Goal: Transaction & Acquisition: Purchase product/service

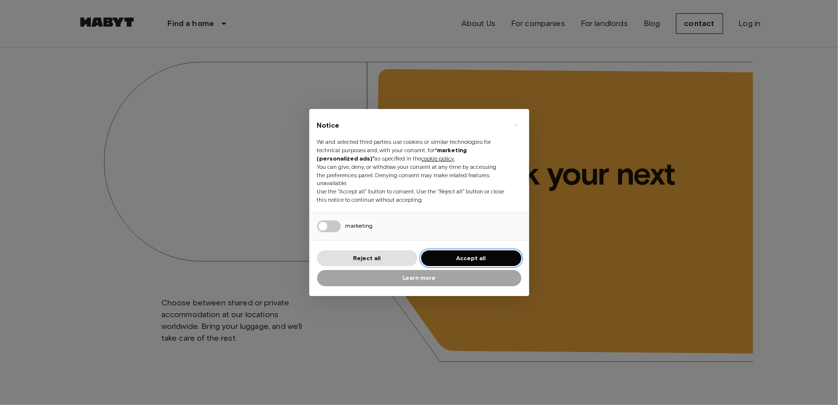
click at [496, 252] on button "Accept all" at bounding box center [471, 259] width 100 height 16
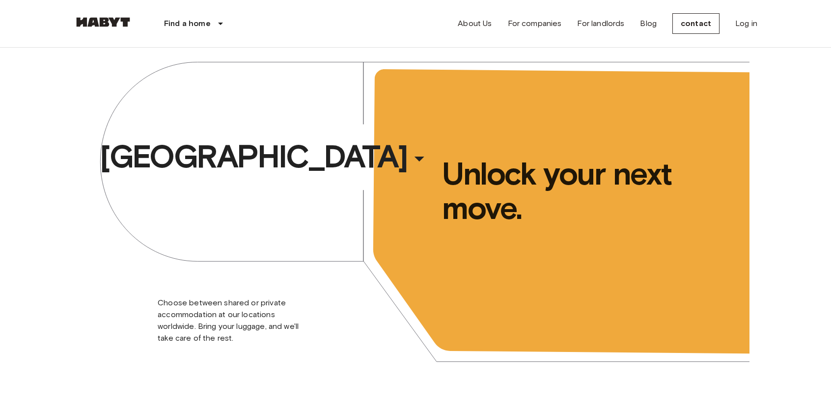
click at [496, 252] on div "Brussels ​ ​ Choose between shared or private accommodation at our locations wo…" at bounding box center [416, 218] width 668 height 341
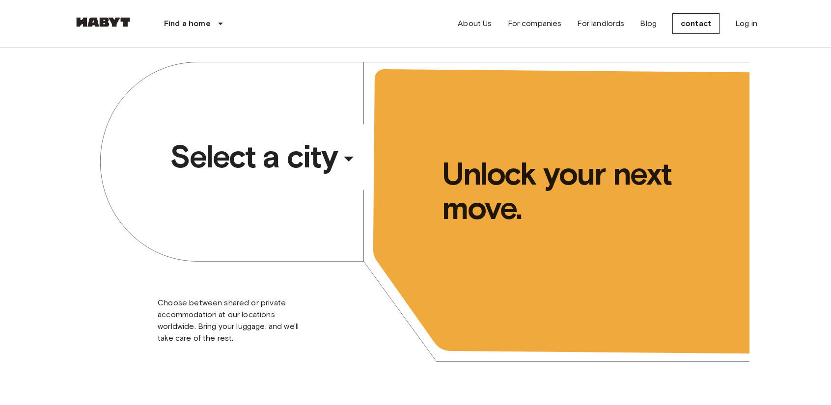
click at [356, 156] on icon "button" at bounding box center [349, 159] width 24 height 24
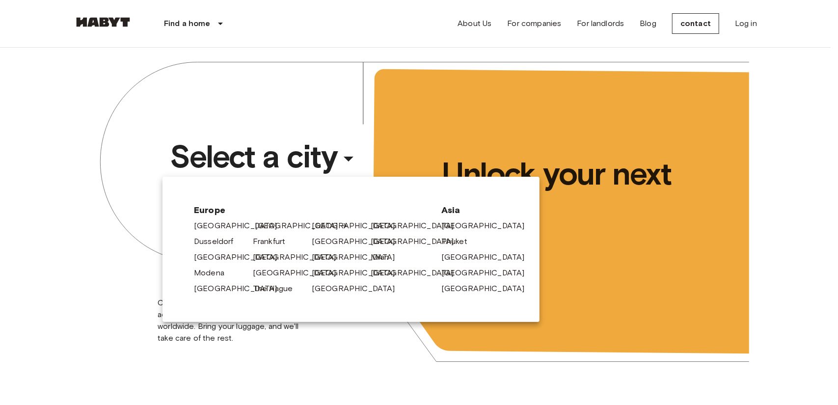
click at [340, 225] on icon at bounding box center [344, 226] width 8 height 8
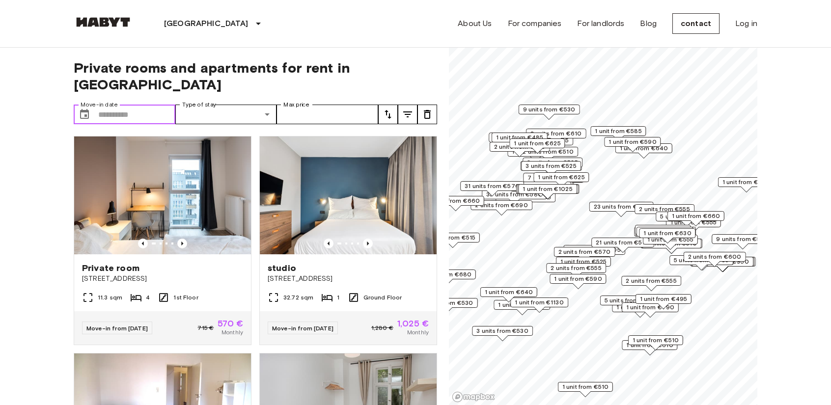
click at [138, 105] on input "Move-in date" at bounding box center [136, 115] width 77 height 20
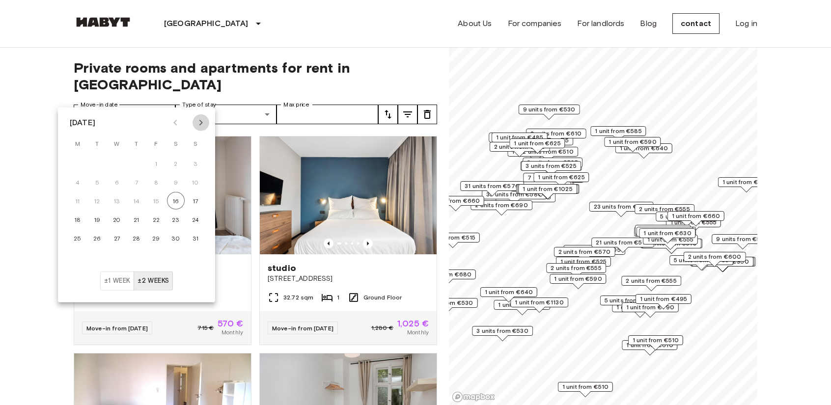
click at [200, 119] on icon "Next month" at bounding box center [201, 123] width 12 height 12
click at [181, 200] on button "20" at bounding box center [176, 201] width 18 height 18
type input "**********"
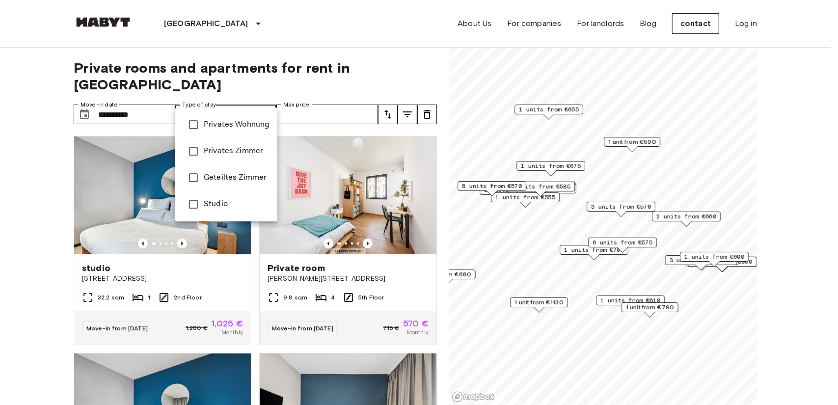
click at [224, 127] on font "Private apartment" at bounding box center [236, 124] width 65 height 9
type input "**********"
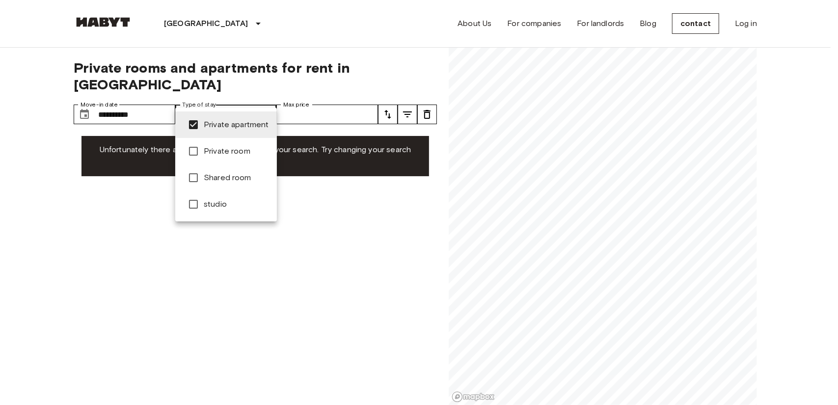
click at [320, 90] on div at bounding box center [419, 202] width 838 height 405
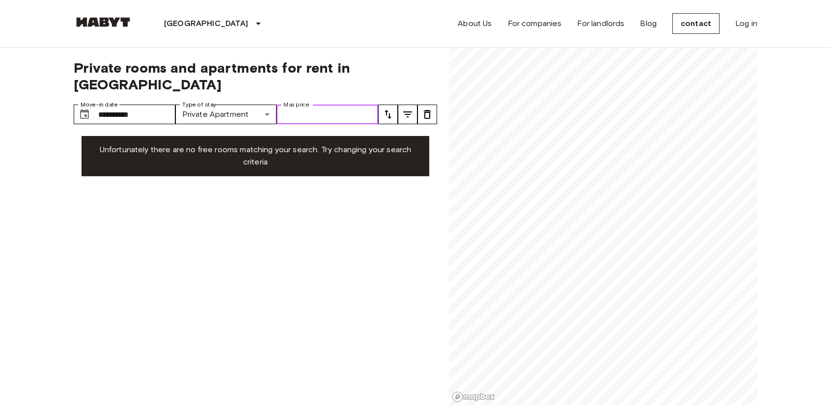
click at [320, 105] on input "Max price" at bounding box center [328, 115] width 102 height 20
type input "*"
type input "****"
click at [411, 109] on icon "tune" at bounding box center [408, 115] width 12 height 12
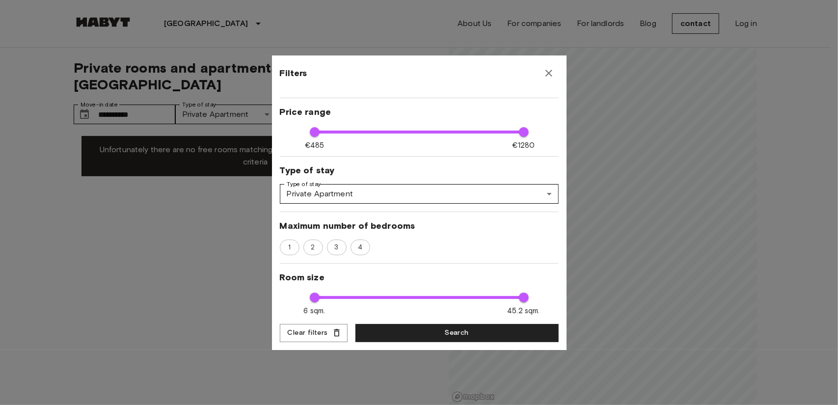
scroll to position [59, 0]
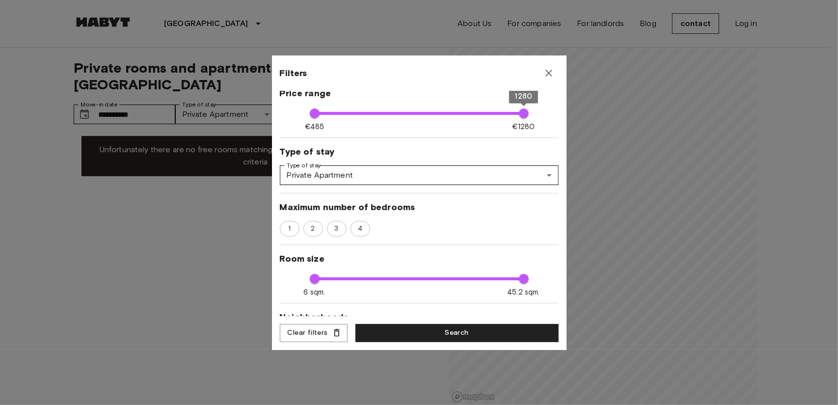
type input "****"
type input "**"
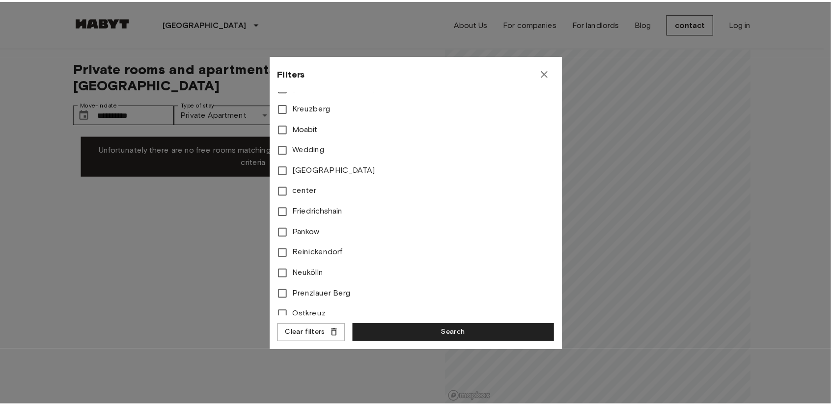
scroll to position [431, 0]
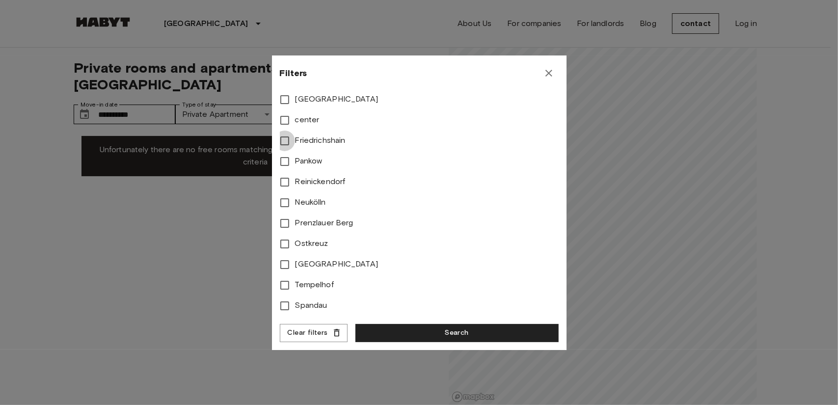
type input "****"
type input "**"
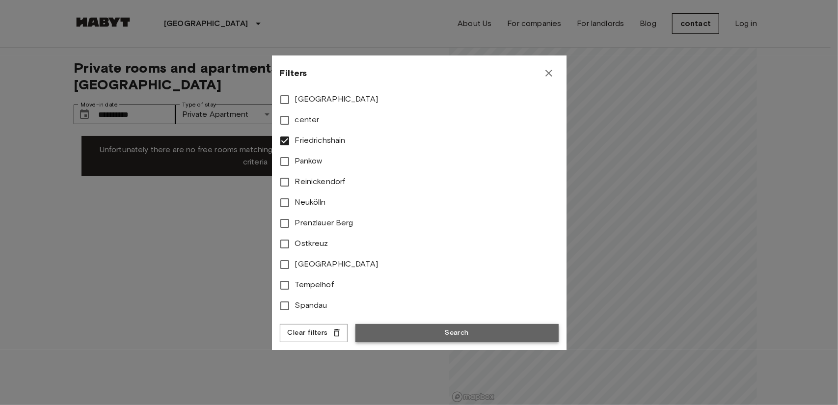
click at [387, 325] on button "Search" at bounding box center [457, 333] width 203 height 18
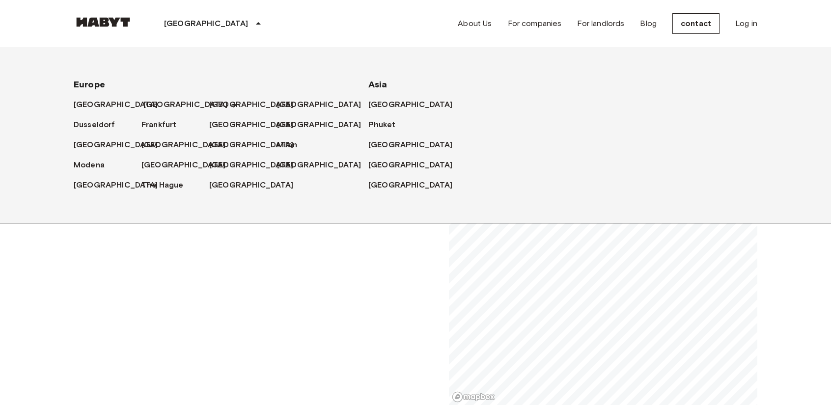
click at [157, 100] on font "[GEOGRAPHIC_DATA]" at bounding box center [185, 104] width 84 height 9
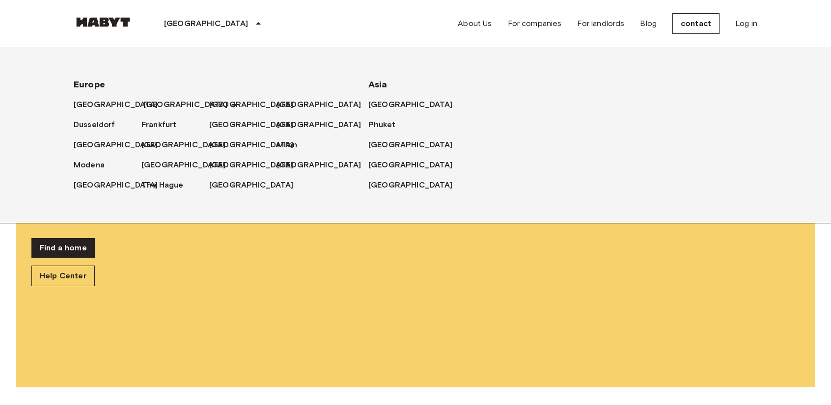
click at [165, 99] on link "[GEOGRAPHIC_DATA]" at bounding box center [190, 105] width 94 height 12
click at [252, 18] on icon at bounding box center [258, 24] width 12 height 12
click at [159, 103] on font "[GEOGRAPHIC_DATA]" at bounding box center [185, 104] width 84 height 9
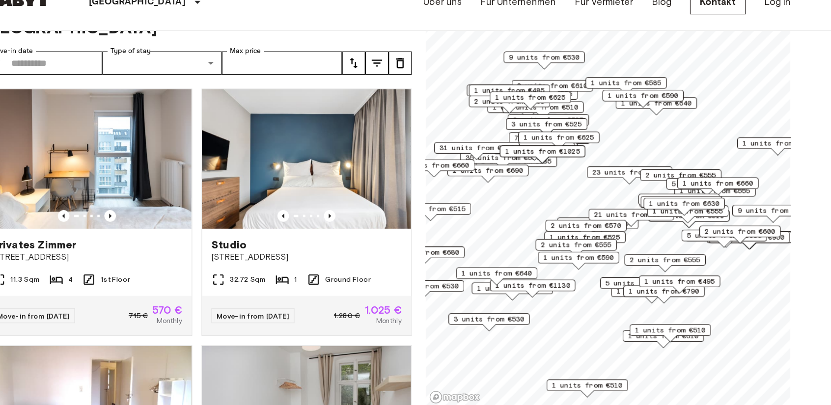
scroll to position [39, 0]
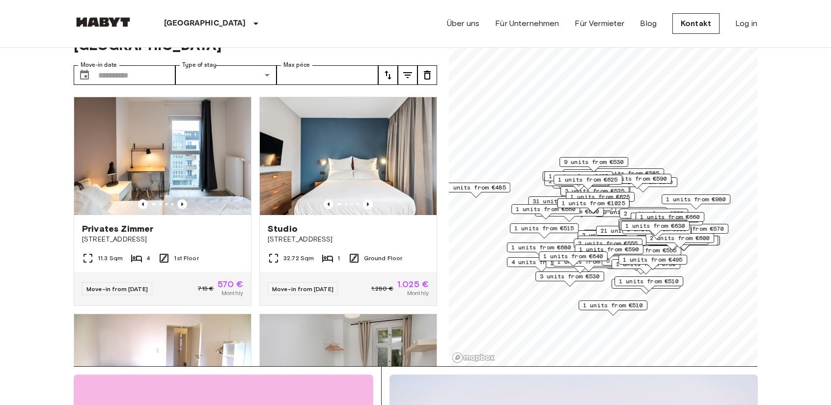
drag, startPoint x: 581, startPoint y: 149, endPoint x: 578, endPoint y: 225, distance: 76.2
click at [578, 225] on div "1 units from €515" at bounding box center [544, 228] width 69 height 10
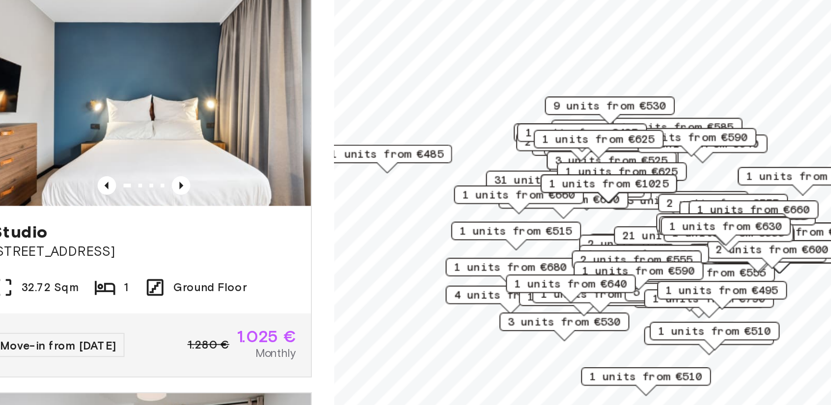
scroll to position [39, 0]
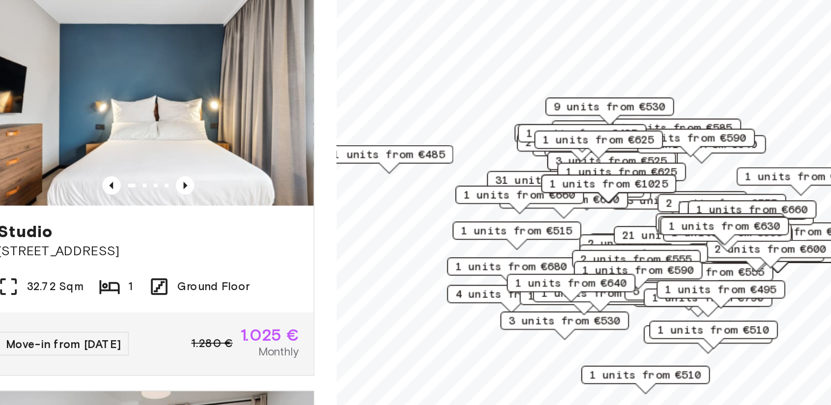
click at [585, 211] on div "1 units from €1025" at bounding box center [594, 205] width 72 height 15
click at [596, 201] on span "1 units from €1025" at bounding box center [594, 203] width 63 height 9
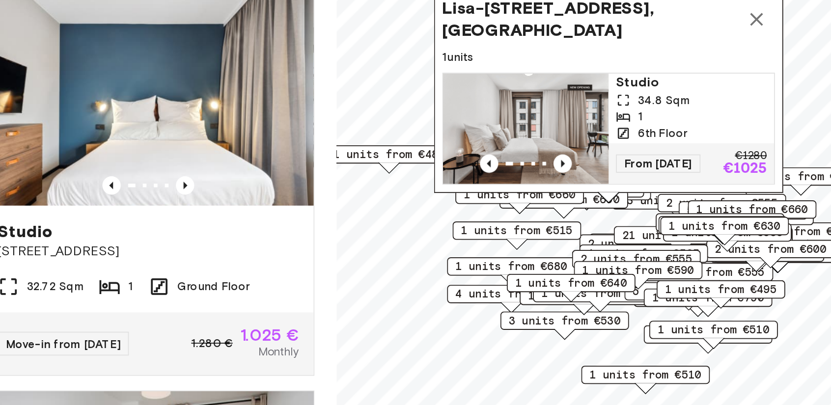
click at [572, 151] on img "Map marker" at bounding box center [550, 173] width 88 height 59
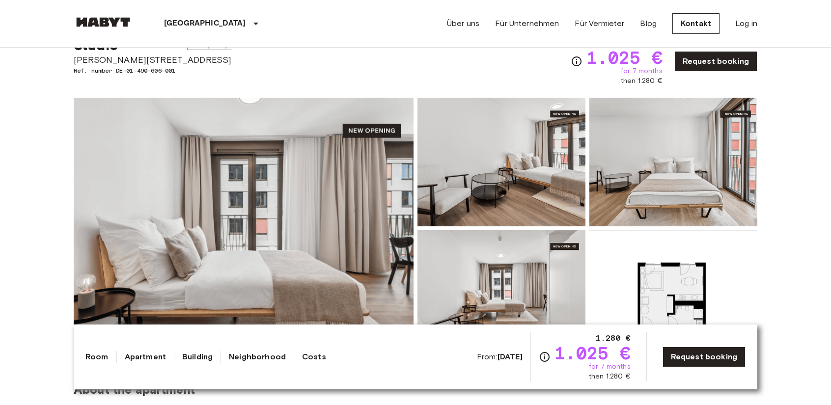
scroll to position [59, 0]
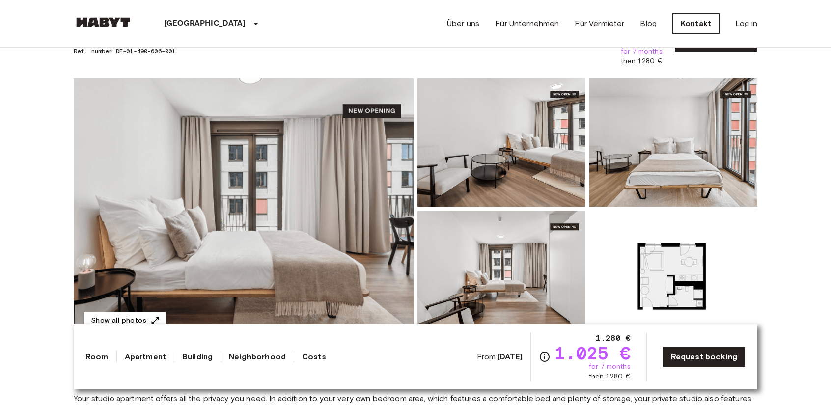
click at [741, 211] on img at bounding box center [673, 275] width 168 height 129
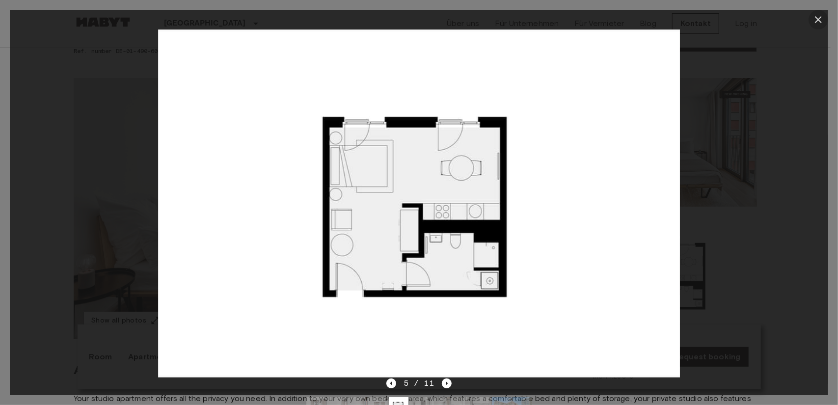
click at [820, 19] on icon "button" at bounding box center [819, 20] width 12 height 12
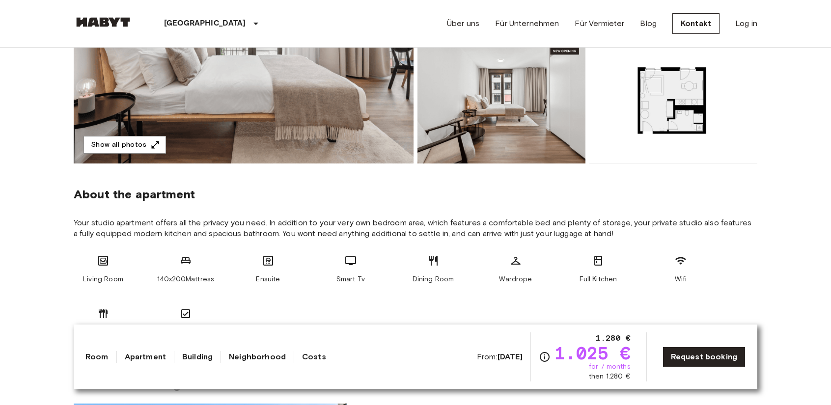
click at [605, 148] on img at bounding box center [673, 99] width 168 height 129
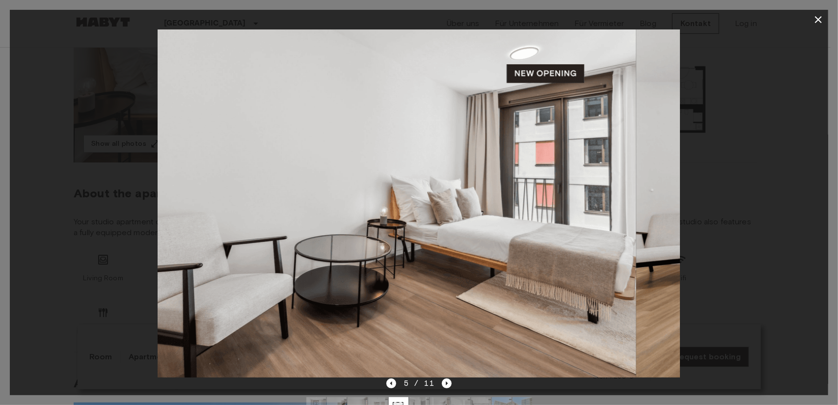
click at [605, 148] on img at bounding box center [375, 203] width 522 height 348
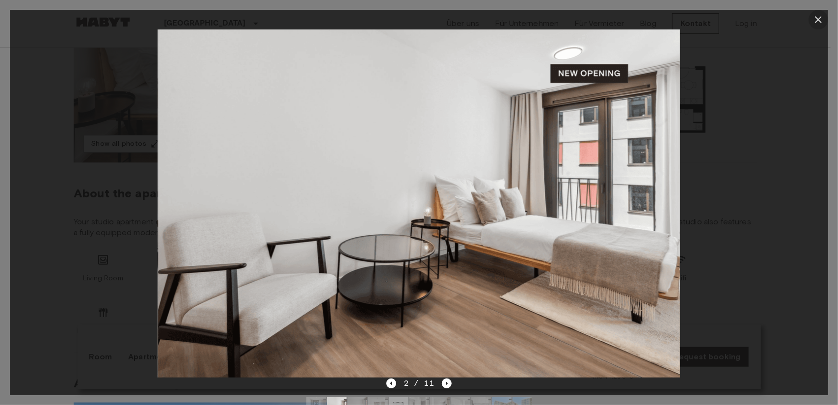
click at [818, 17] on icon "button" at bounding box center [819, 20] width 12 height 12
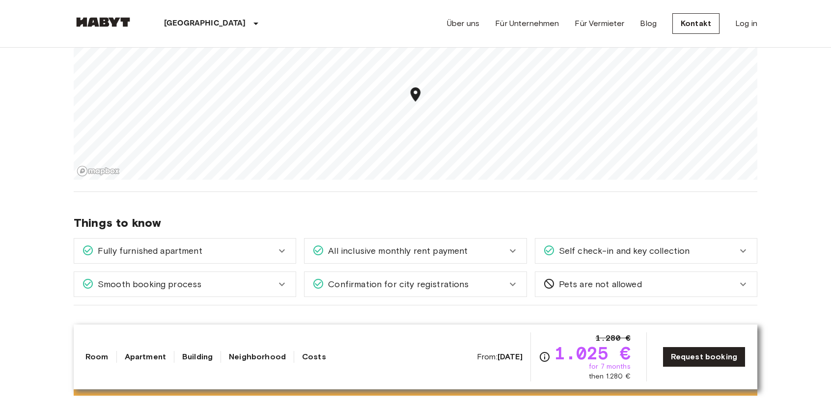
scroll to position [884, 0]
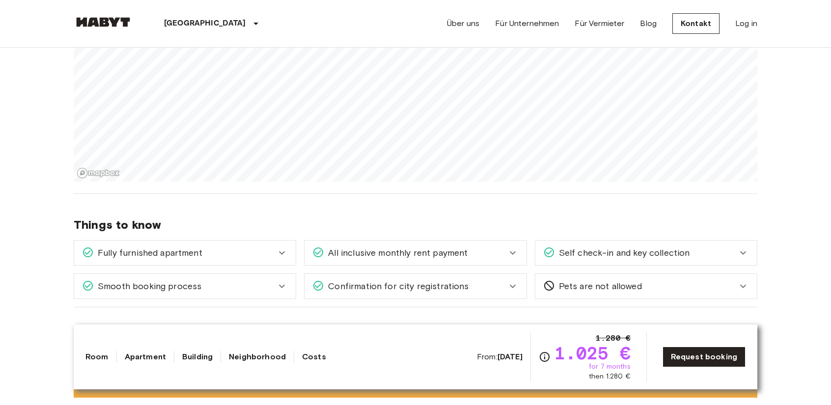
click at [511, 255] on icon at bounding box center [513, 253] width 12 height 12
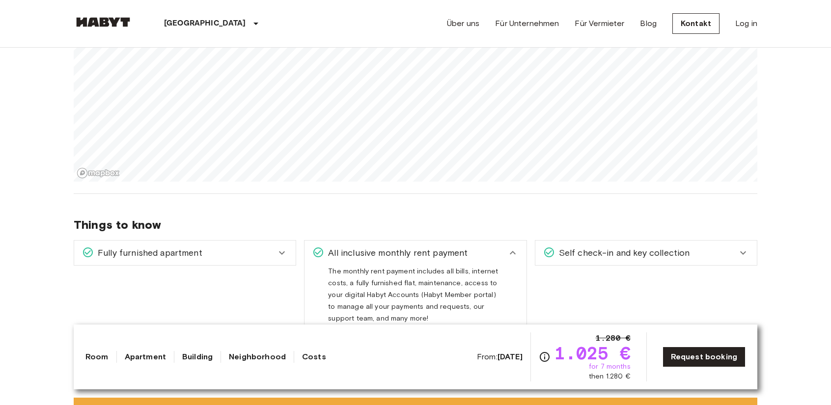
click at [701, 242] on div "Self check-in and key collection" at bounding box center [646, 253] width 222 height 25
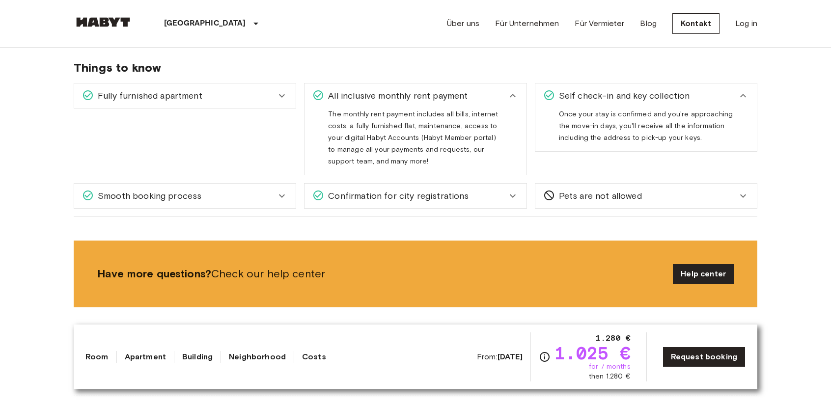
scroll to position [1002, 0]
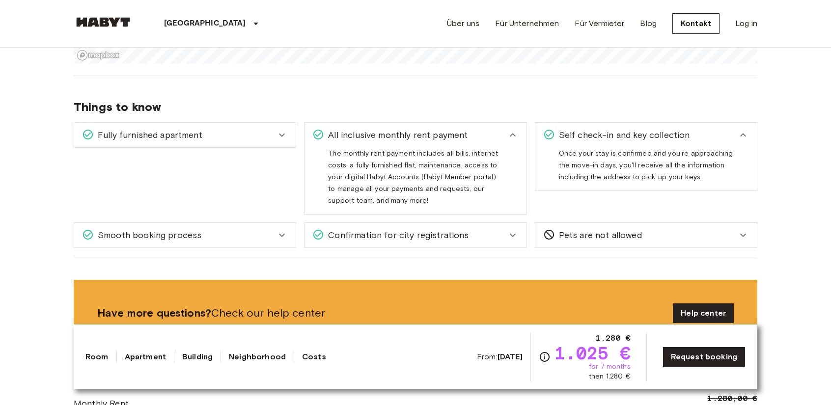
click at [521, 239] on div "Confirmation for city registrations" at bounding box center [416, 235] width 222 height 25
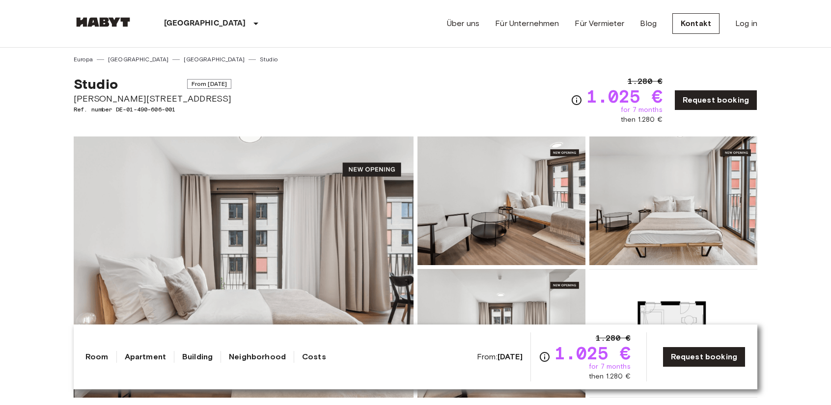
scroll to position [0, 0]
